Goal: Register for event/course

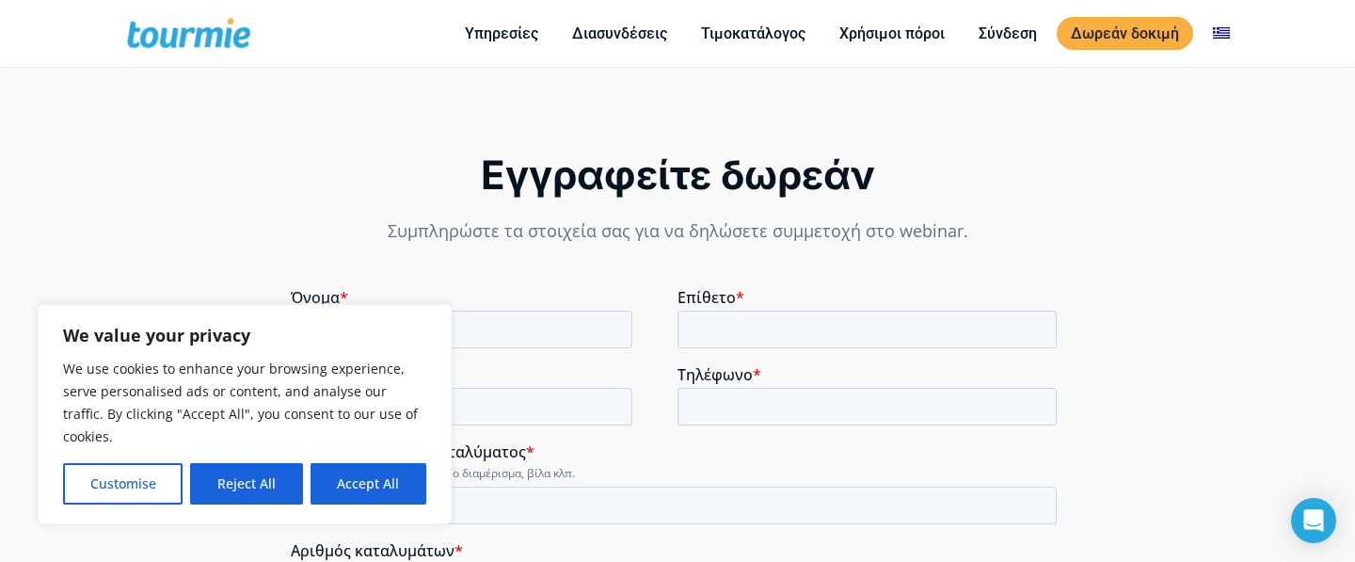
click at [253, 486] on button "Reject All" at bounding box center [246, 483] width 112 height 41
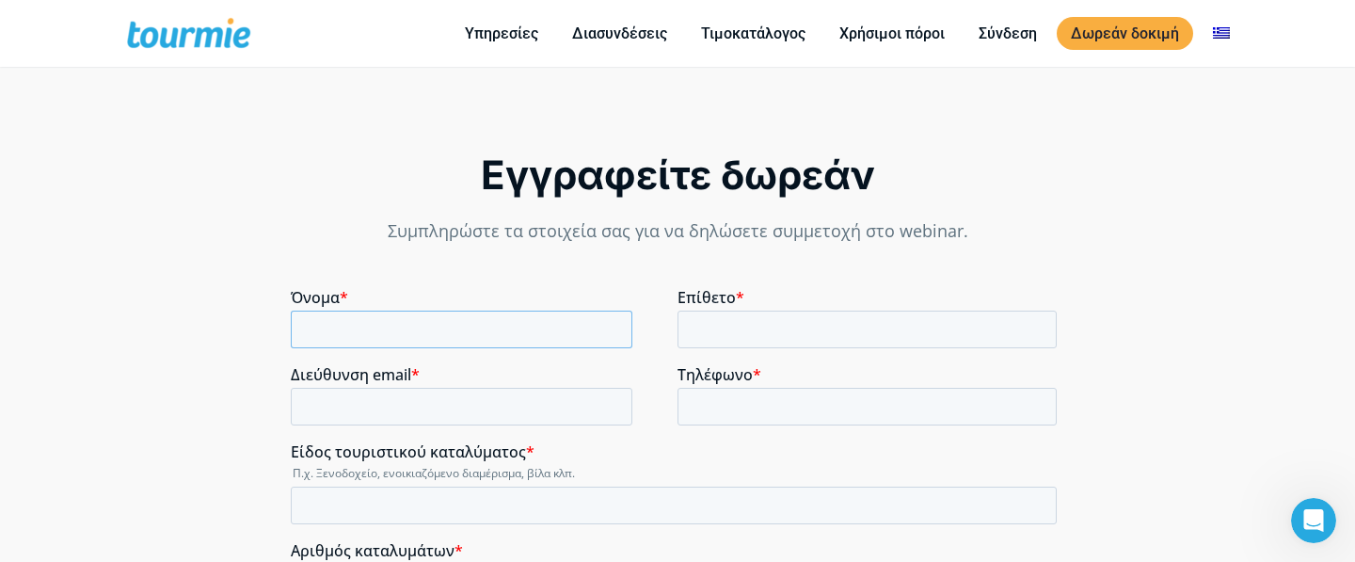
click at [357, 333] on input "Όνομα *" at bounding box center [462, 330] width 342 height 38
type input "Ο"
type input "Olina"
type input "Karapanou"
type input "[EMAIL_ADDRESS][DOMAIN_NAME]"
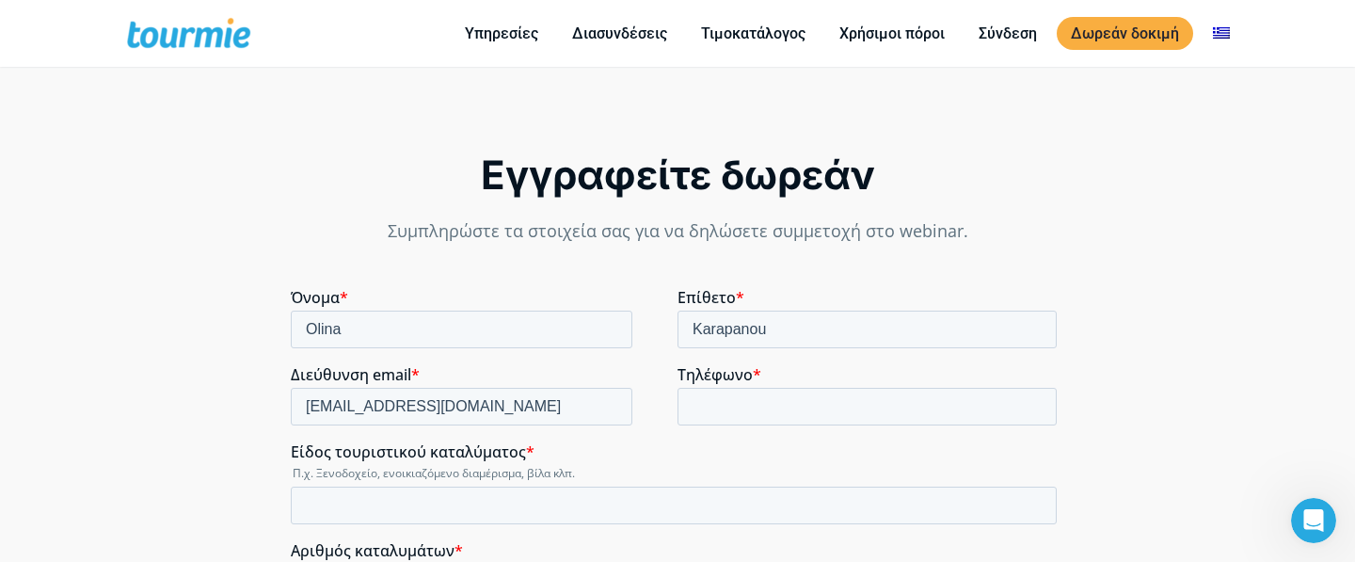
click at [664, 414] on div "[EMAIL_ADDRESS][DOMAIN_NAME]" at bounding box center [480, 407] width 379 height 38
type input "6946721606"
click at [427, 503] on input "Είδος τουριστικού καταλύματος *" at bounding box center [674, 505] width 766 height 38
type input "σ"
type input "studio"
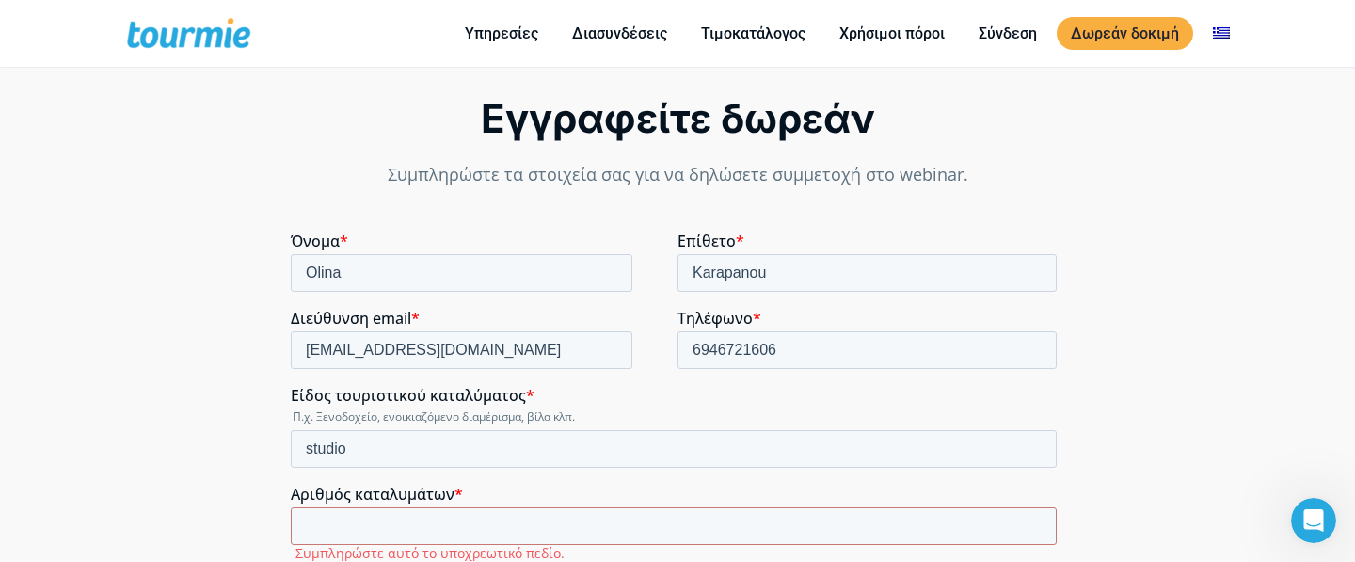
scroll to position [1278, 0]
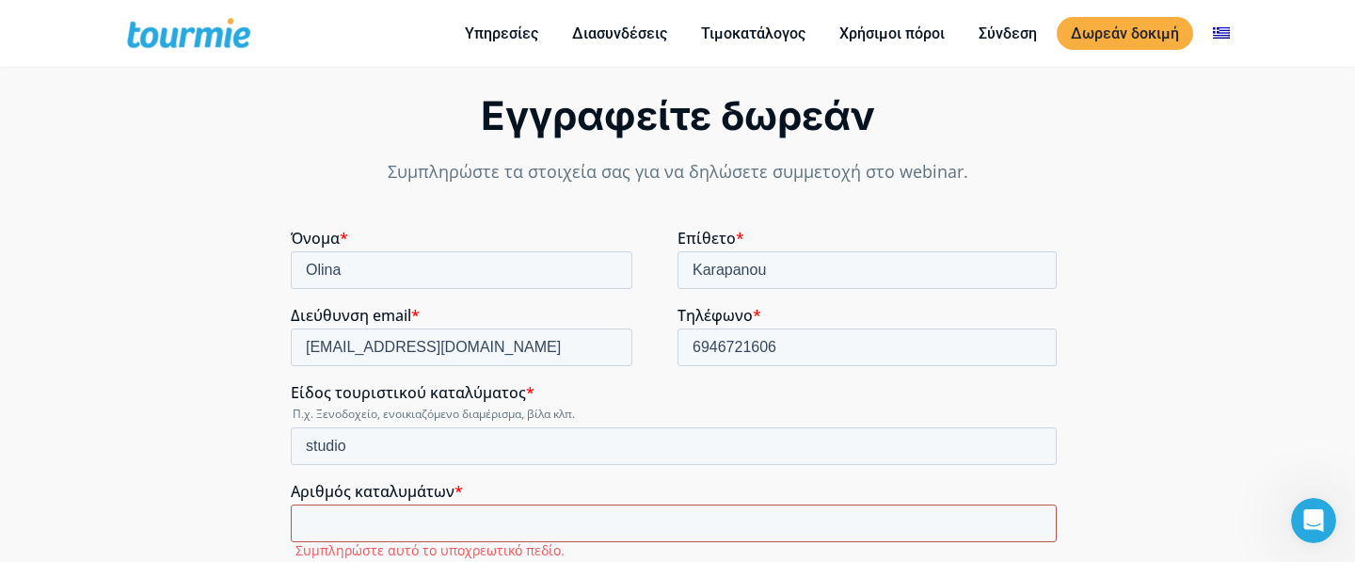
type input "1"
click at [1037, 518] on input "1" at bounding box center [674, 523] width 766 height 38
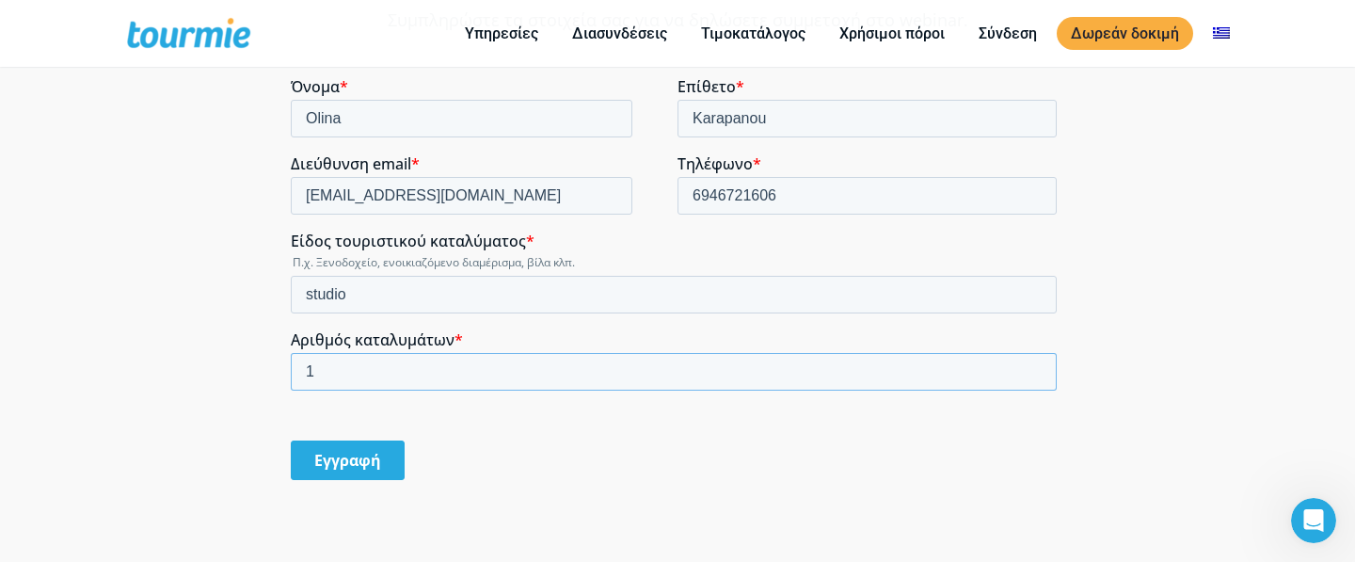
scroll to position [1442, 0]
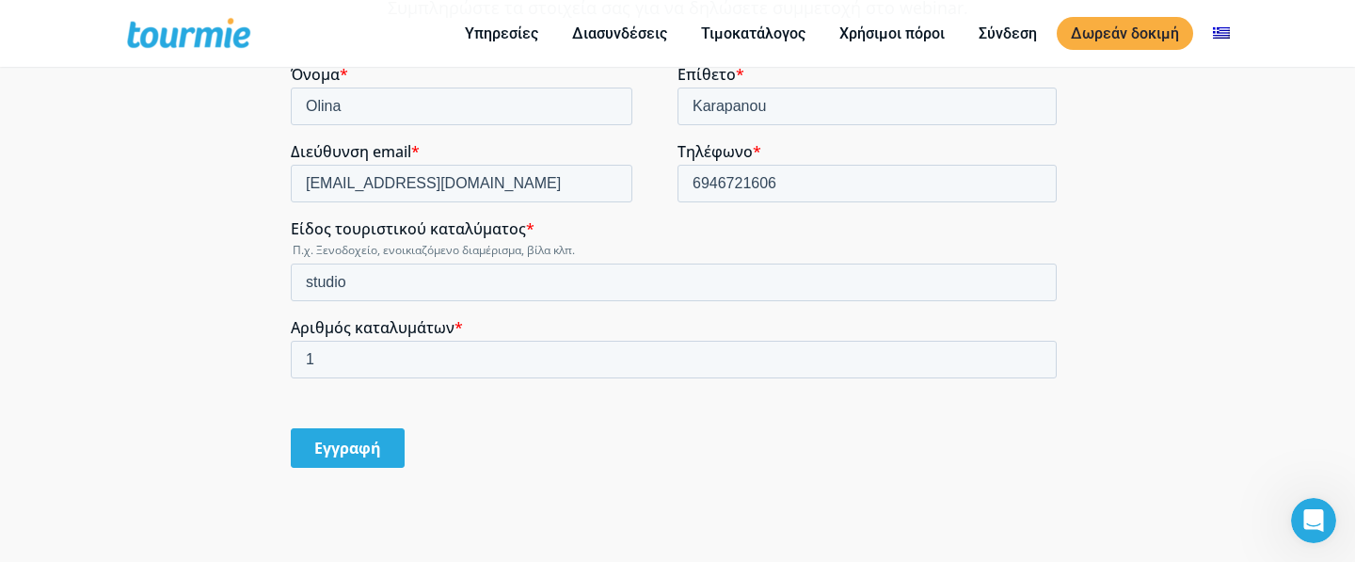
click at [341, 445] on input "Εγγραφή" at bounding box center [348, 448] width 114 height 40
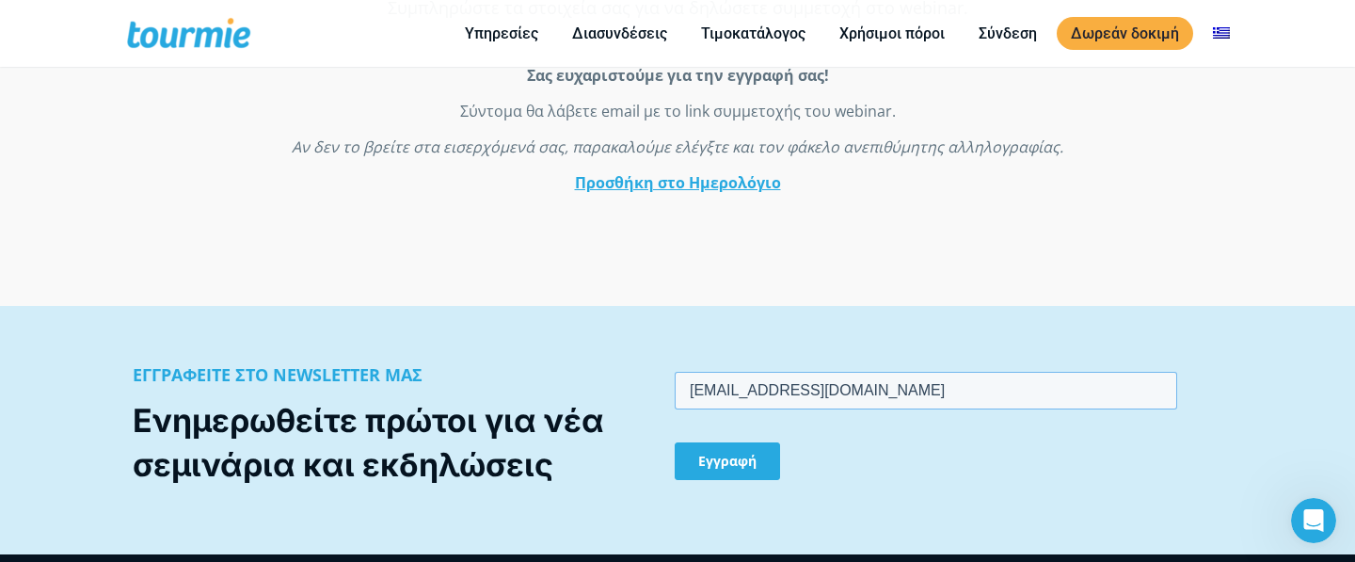
type input "[EMAIL_ADDRESS][DOMAIN_NAME]"
click at [753, 460] on input "Εγγραφή" at bounding box center [727, 461] width 105 height 38
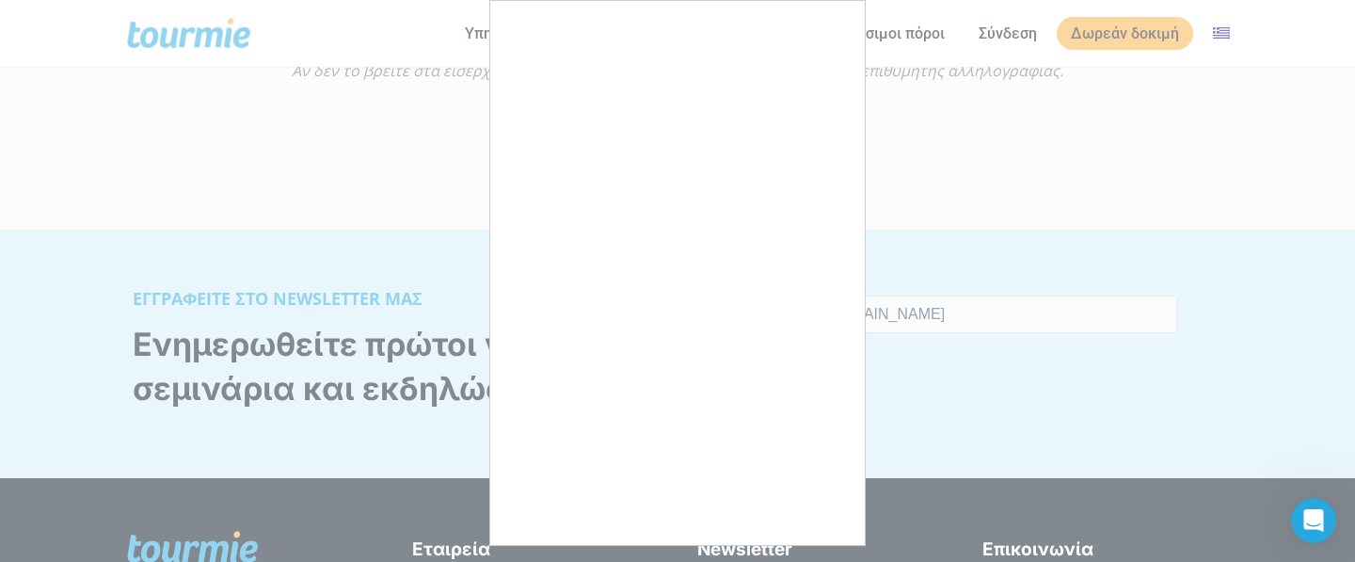
scroll to position [1521, 0]
